Goal: Browse casually: Explore the website without a specific task or goal

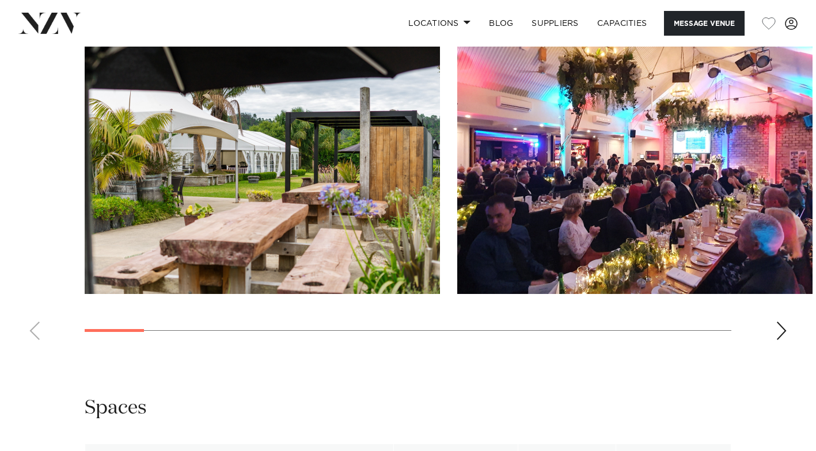
scroll to position [1151, 0]
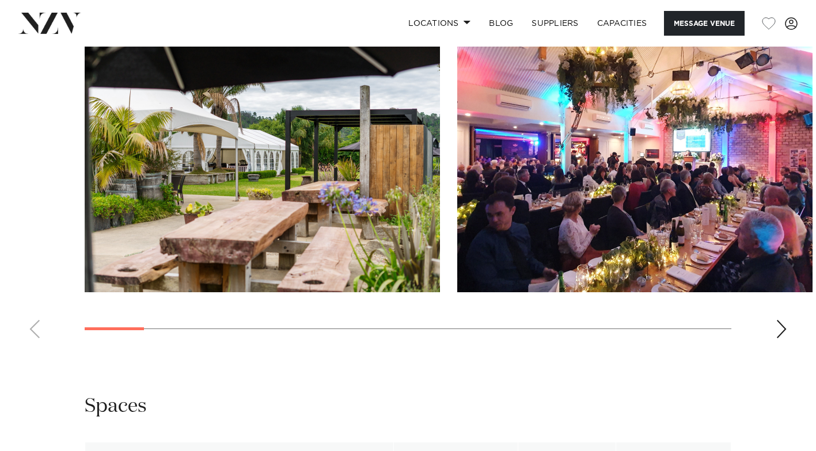
click at [789, 322] on swiper-container at bounding box center [408, 190] width 816 height 316
click at [779, 322] on div "Next slide" at bounding box center [781, 329] width 12 height 18
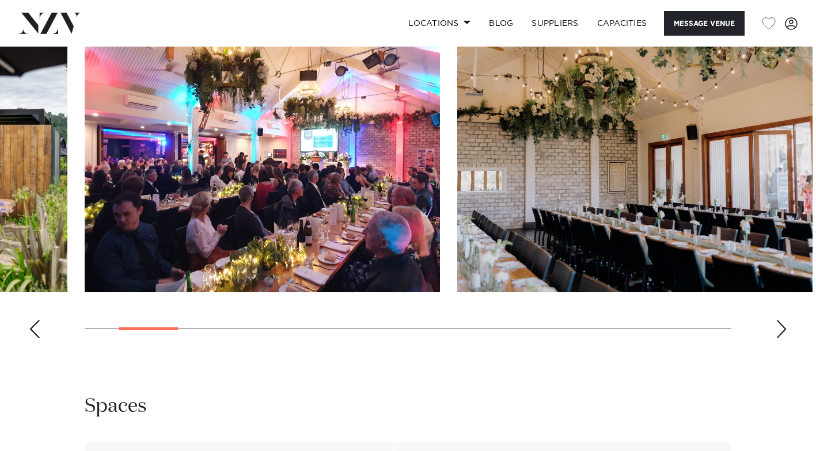
click at [779, 322] on div "Next slide" at bounding box center [781, 329] width 12 height 18
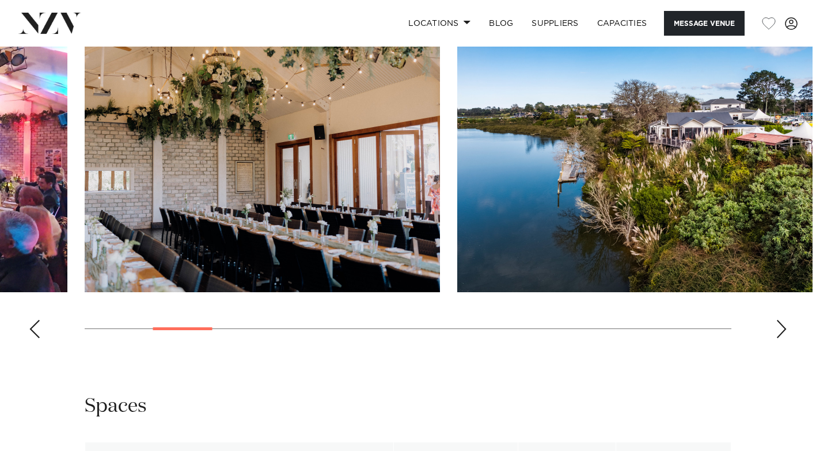
click at [779, 322] on div "Next slide" at bounding box center [781, 329] width 12 height 18
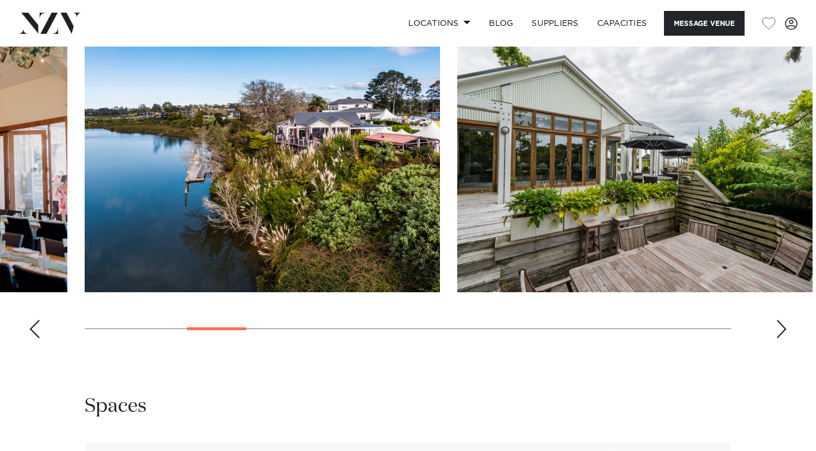
click at [779, 322] on div "Next slide" at bounding box center [781, 329] width 12 height 18
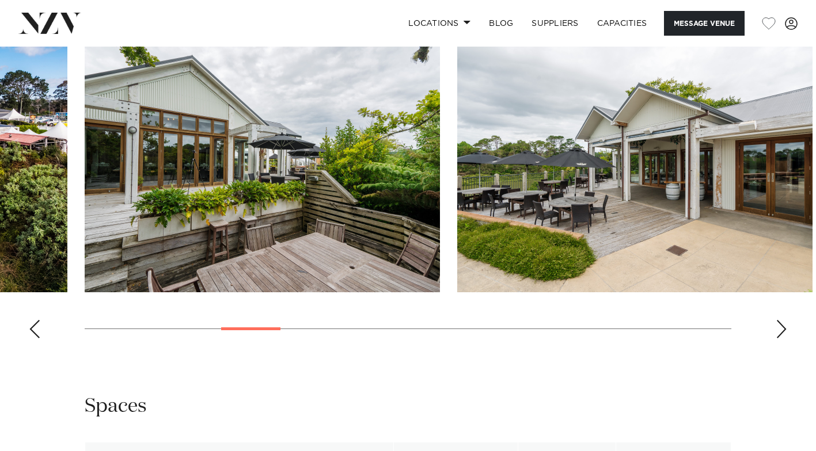
click at [779, 322] on div "Next slide" at bounding box center [781, 329] width 12 height 18
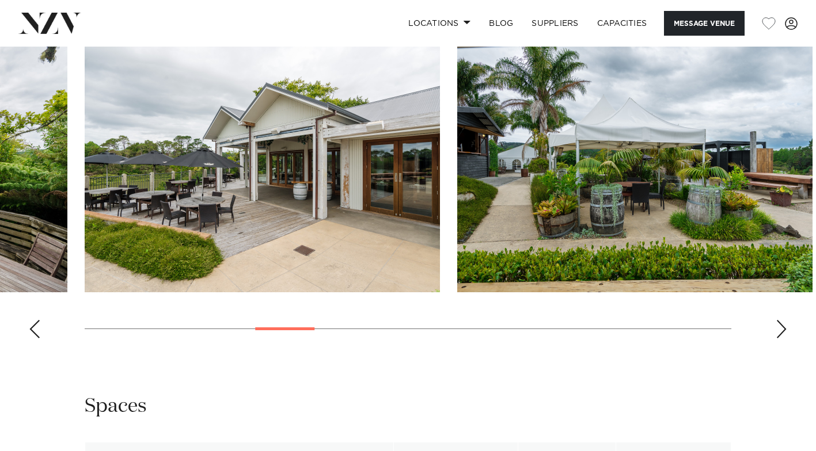
click at [779, 322] on div "Next slide" at bounding box center [781, 329] width 12 height 18
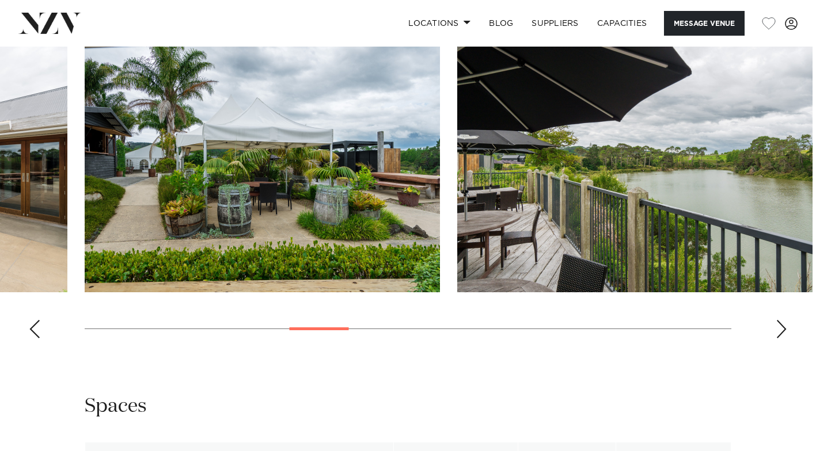
click at [779, 322] on div "Next slide" at bounding box center [781, 329] width 12 height 18
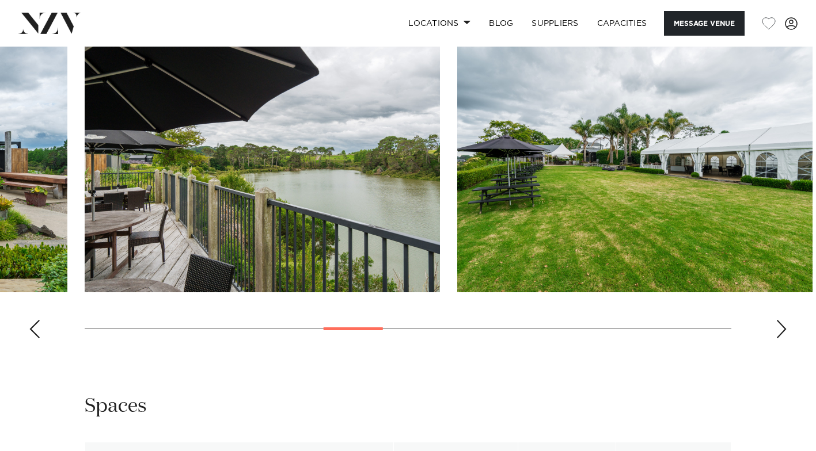
click at [779, 322] on div "Next slide" at bounding box center [781, 329] width 12 height 18
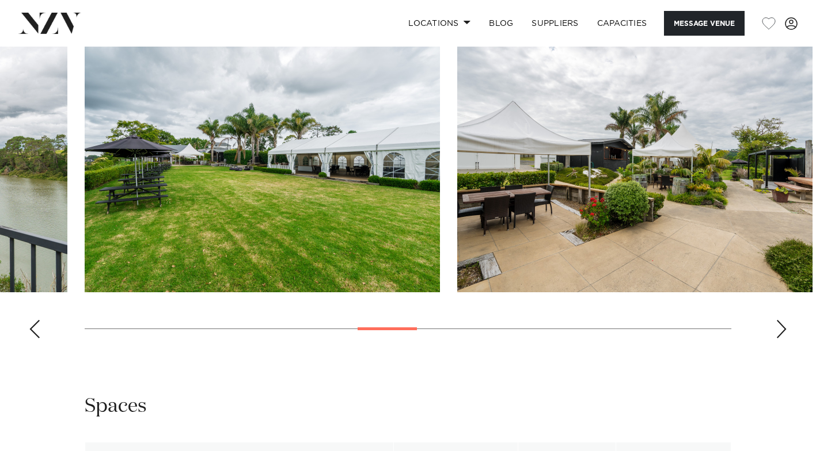
click at [779, 322] on div "Next slide" at bounding box center [781, 329] width 12 height 18
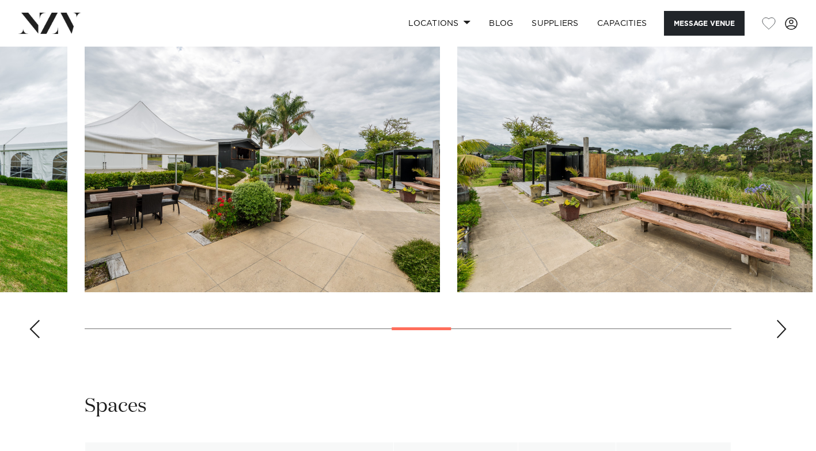
click at [779, 322] on div "Next slide" at bounding box center [781, 329] width 12 height 18
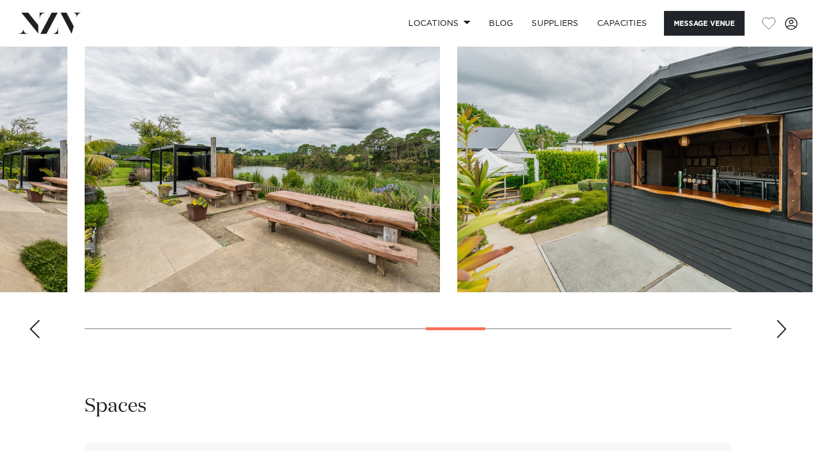
click at [779, 322] on div "Next slide" at bounding box center [781, 329] width 12 height 18
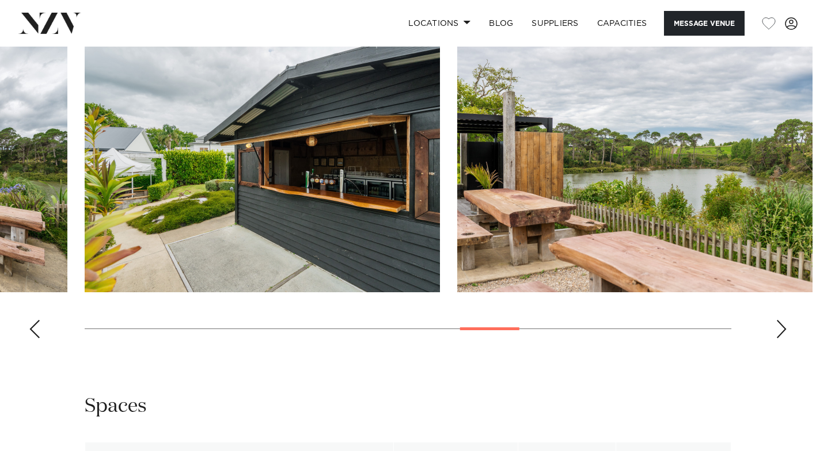
click at [779, 322] on div "Next slide" at bounding box center [781, 329] width 12 height 18
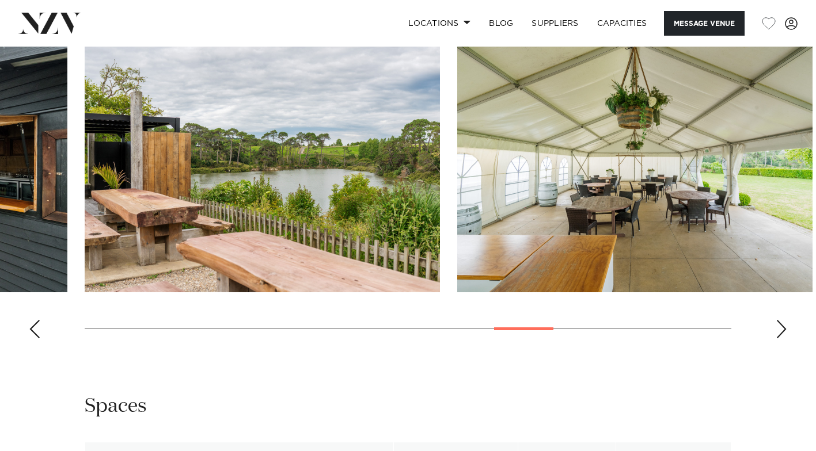
click at [779, 322] on div "Next slide" at bounding box center [781, 329] width 12 height 18
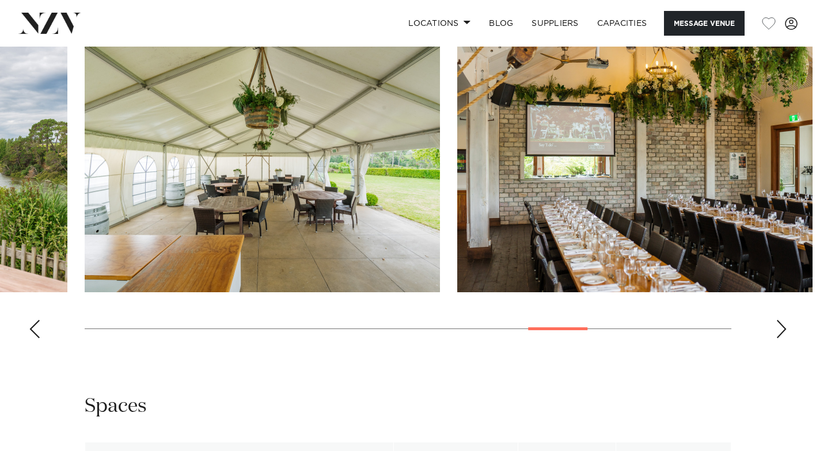
click at [779, 322] on div "Next slide" at bounding box center [781, 329] width 12 height 18
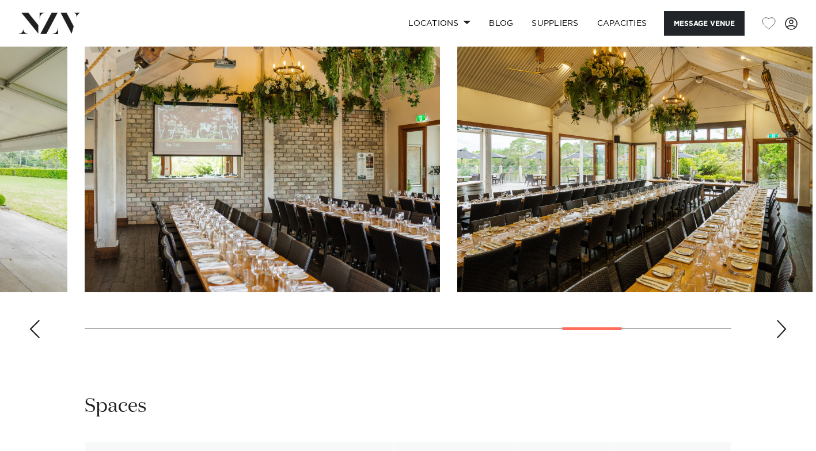
click at [780, 322] on div "Next slide" at bounding box center [781, 329] width 12 height 18
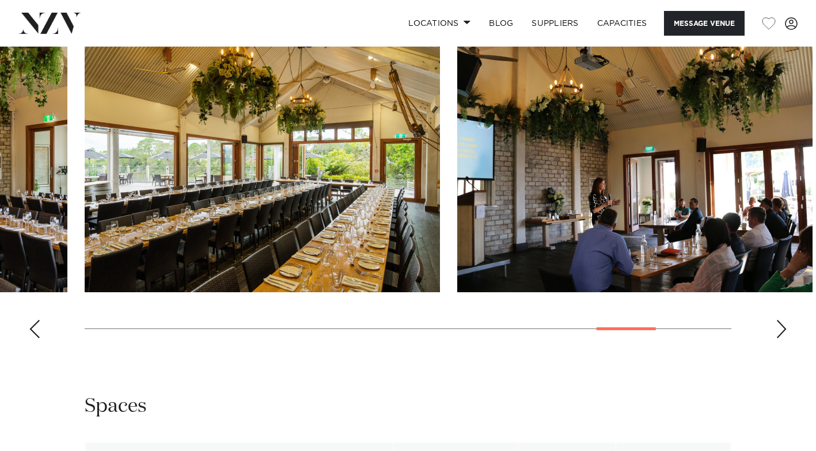
click at [780, 322] on div "Next slide" at bounding box center [781, 329] width 12 height 18
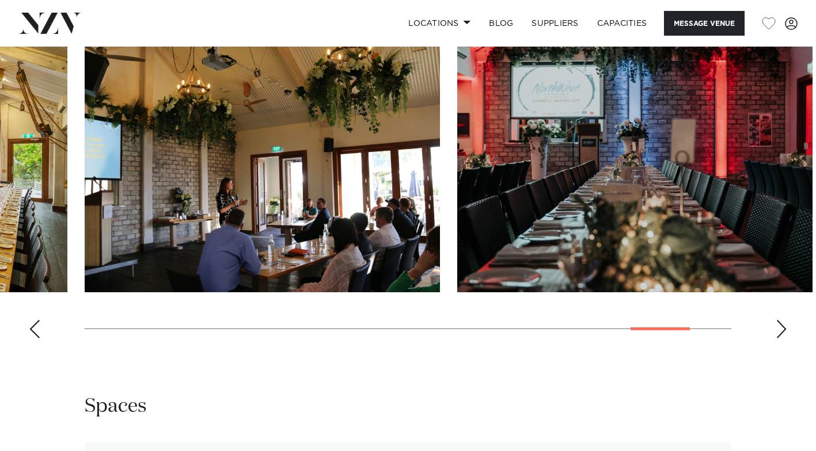
click at [780, 322] on div "Next slide" at bounding box center [781, 329] width 12 height 18
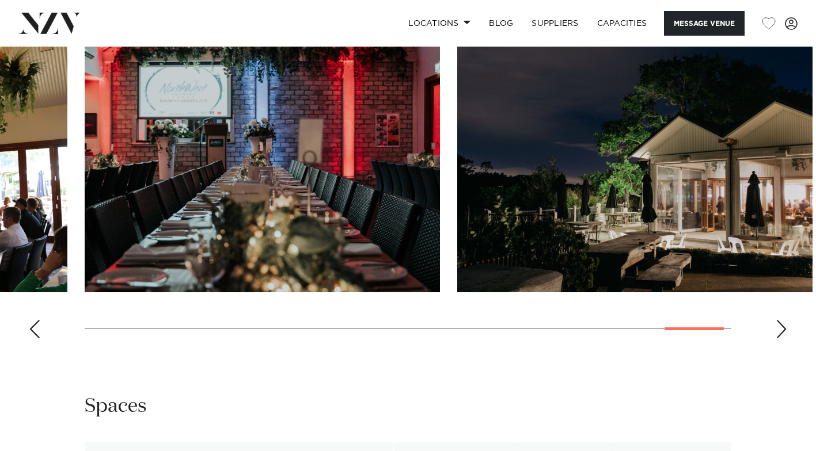
click at [780, 322] on div "Next slide" at bounding box center [781, 329] width 12 height 18
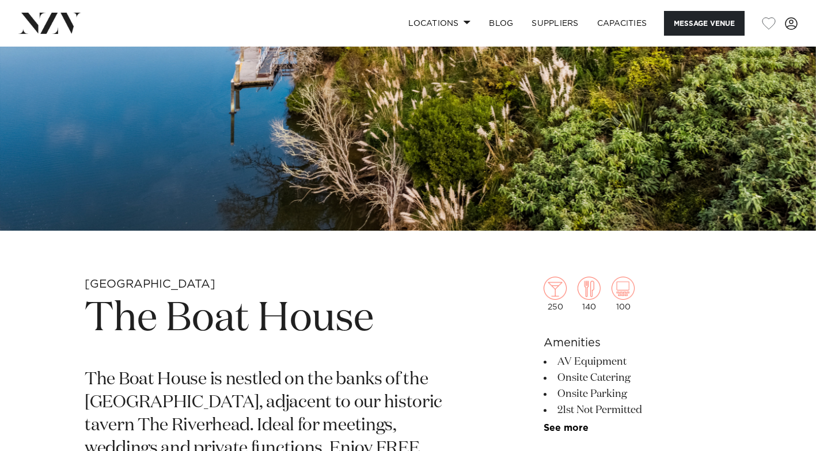
scroll to position [78, 0]
